Goal: Information Seeking & Learning: Learn about a topic

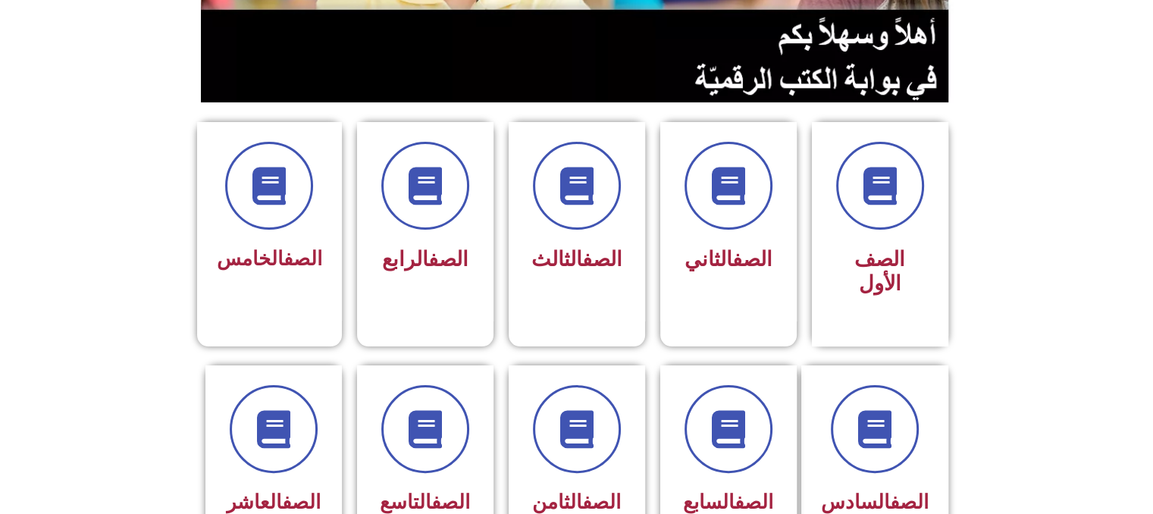
scroll to position [334, 0]
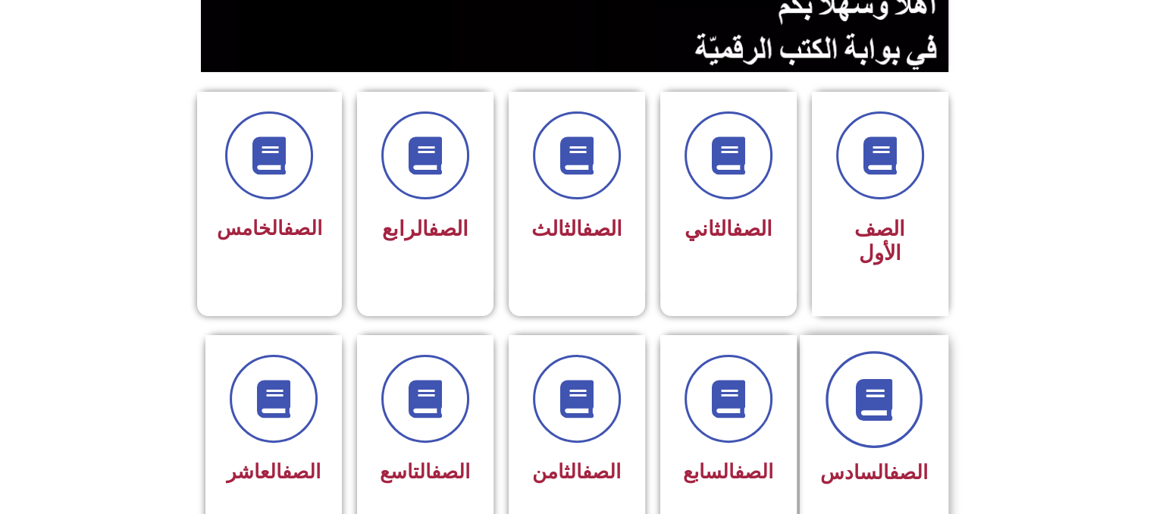
click at [876, 378] on icon at bounding box center [874, 399] width 42 height 42
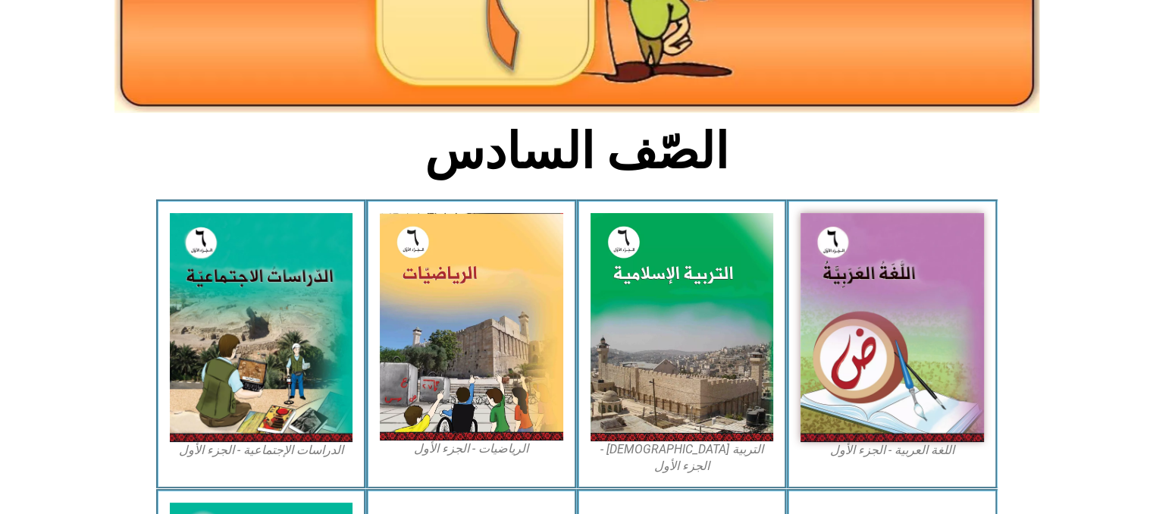
scroll to position [303, 0]
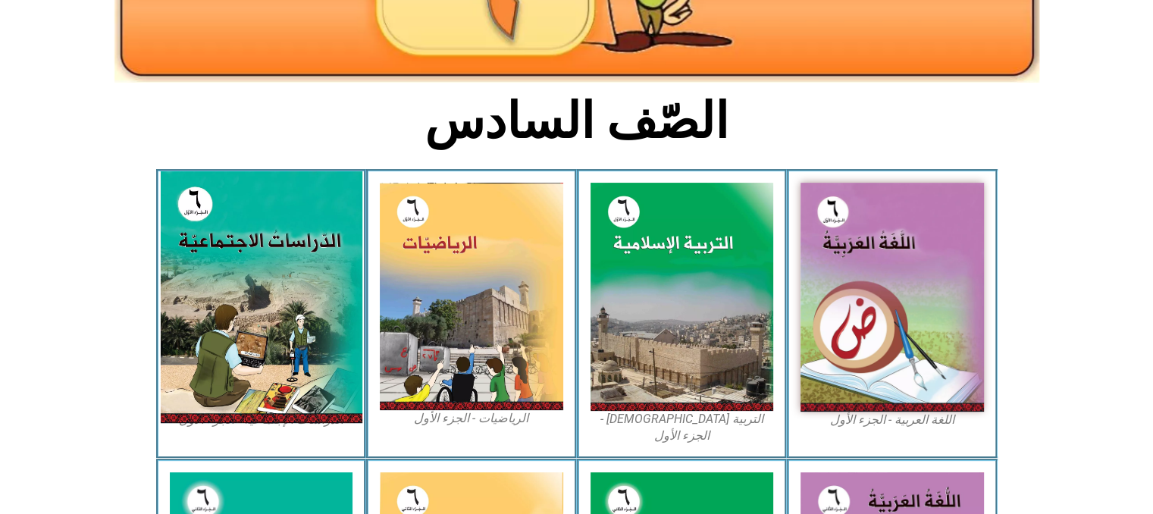
click at [277, 274] on img at bounding box center [261, 297] width 202 height 252
